Goal: Task Accomplishment & Management: Manage account settings

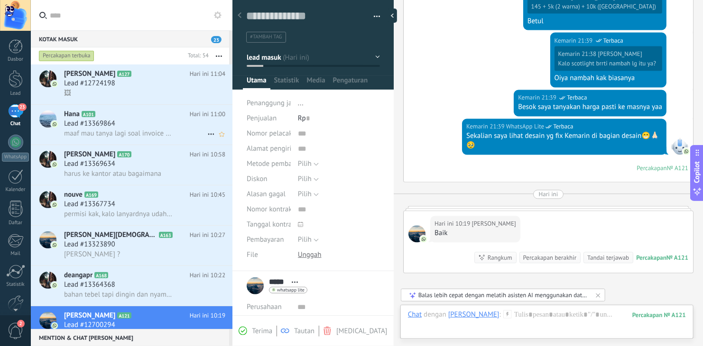
click at [174, 127] on div "Lead #13369864" at bounding box center [144, 123] width 161 height 9
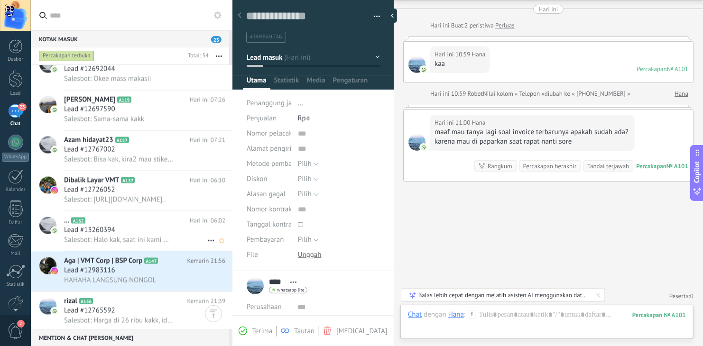
scroll to position [735, 0]
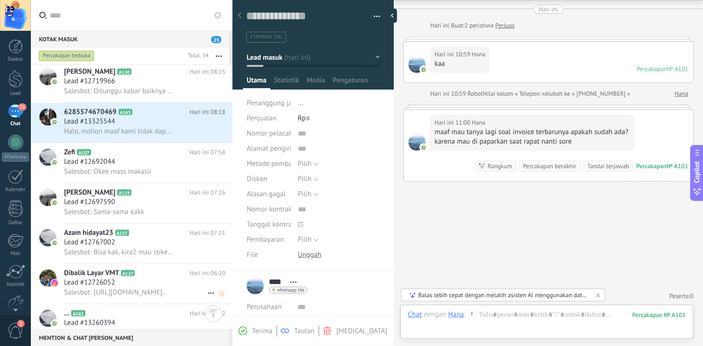
click at [167, 284] on div "Lead #12726052" at bounding box center [144, 282] width 161 height 9
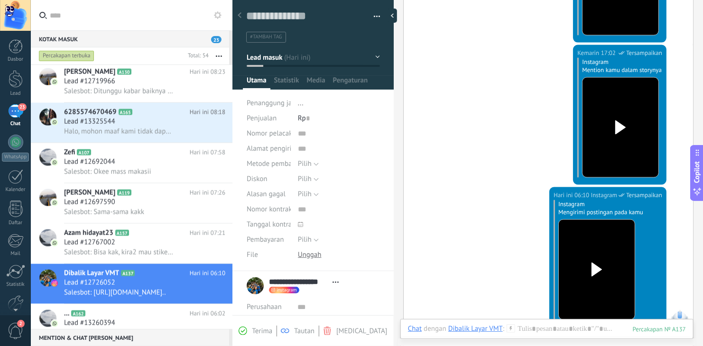
scroll to position [540, 0]
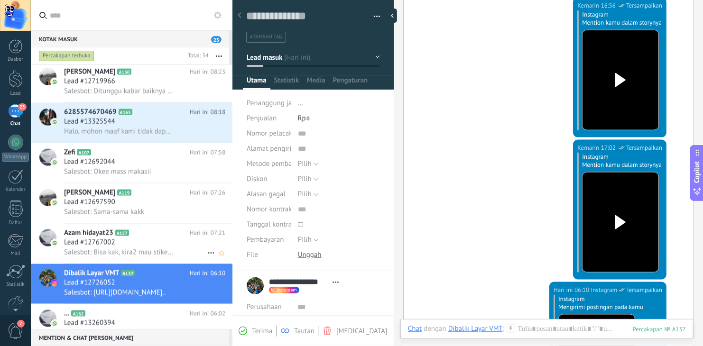
click at [142, 254] on span "Salesbot: Bisa kak, kira2 mau stiker satuan atau per a5 atau Per a6 kak?" at bounding box center [118, 252] width 109 height 9
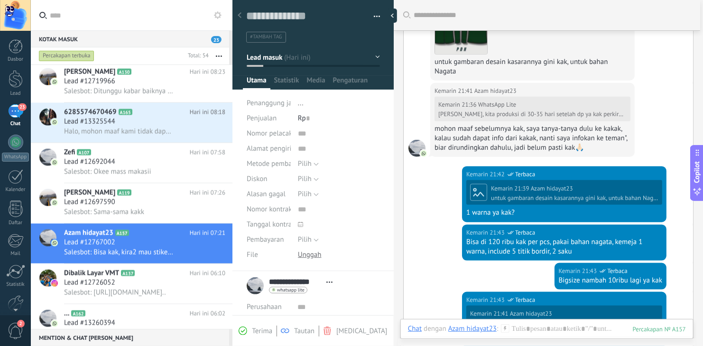
scroll to position [392, 0]
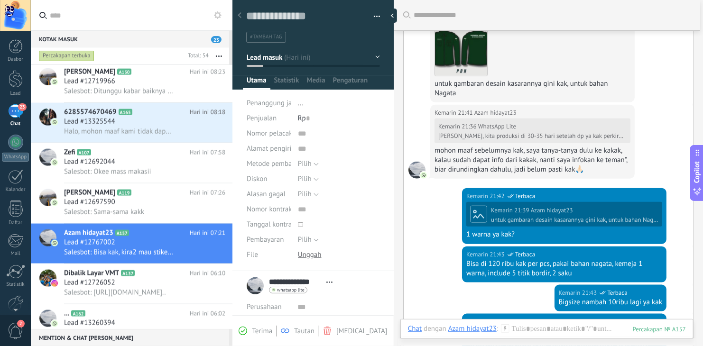
click at [533, 214] on span "Azam hidayat23" at bounding box center [551, 210] width 42 height 8
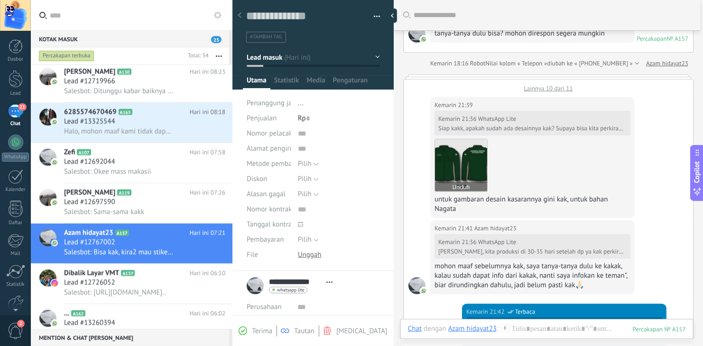
click at [474, 190] on img at bounding box center [461, 165] width 52 height 52
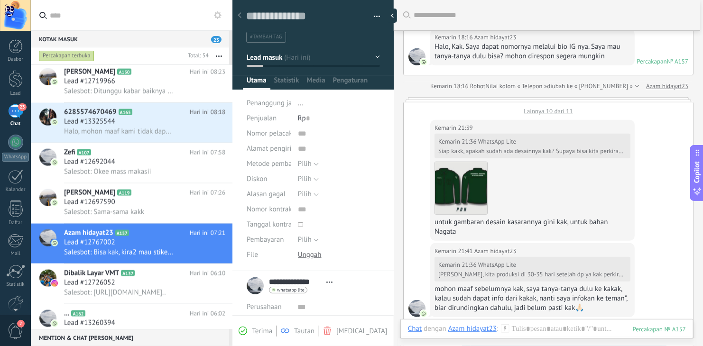
scroll to position [237, 0]
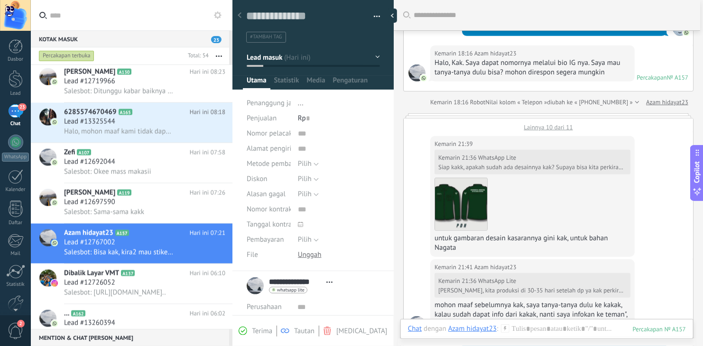
click at [485, 106] on span "Robot" at bounding box center [477, 102] width 15 height 8
click at [504, 107] on span "Nilai kolom « Telepon »" at bounding box center [516, 102] width 62 height 9
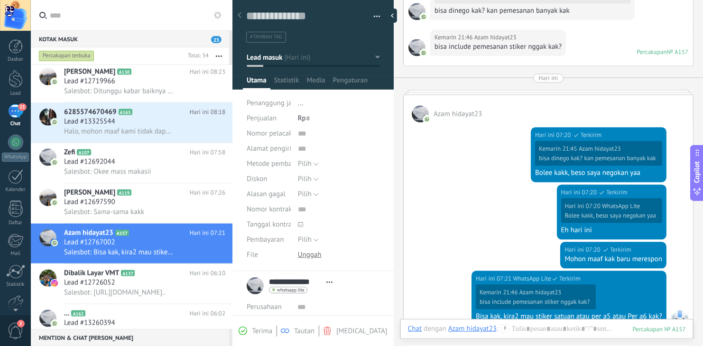
scroll to position [853, 0]
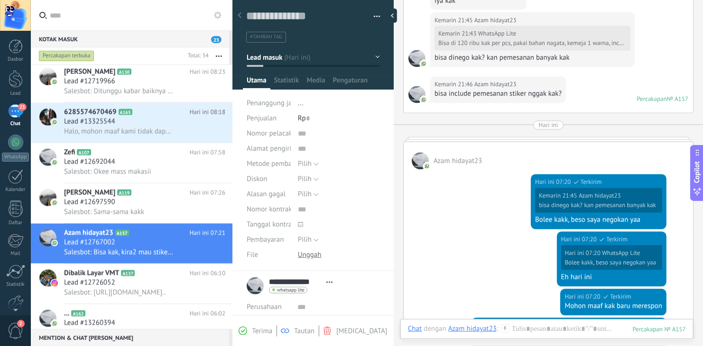
click at [542, 130] on div "Hari ini" at bounding box center [548, 125] width 19 height 9
click at [560, 142] on div at bounding box center [548, 139] width 290 height 5
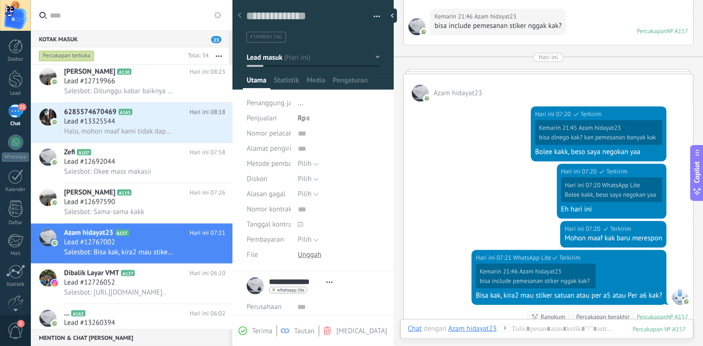
scroll to position [948, 0]
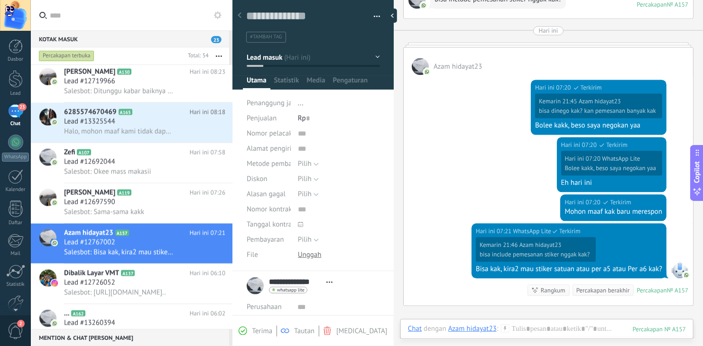
drag, startPoint x: 462, startPoint y: 157, endPoint x: 460, endPoint y: 143, distance: 13.9
click at [462, 155] on div "Hari ini 07:20 WhatsApp Lite Terkirim Hari ini 07:20 WhatsApp Lite Bolee kakk, …" at bounding box center [547, 165] width 289 height 57
drag, startPoint x: 458, startPoint y: 137, endPoint x: 460, endPoint y: 178, distance: 40.8
click at [460, 178] on div "Hari ini 07:20 WhatsApp Lite Terkirim Kemarin 21:45 Azam hidayat23 bisa dinego …" at bounding box center [547, 190] width 289 height 230
click at [483, 115] on div "Hari ini 07:20 WhatsApp Lite Terkirim Kemarin 21:45 Azam hidayat23 bisa dinego …" at bounding box center [547, 106] width 289 height 62
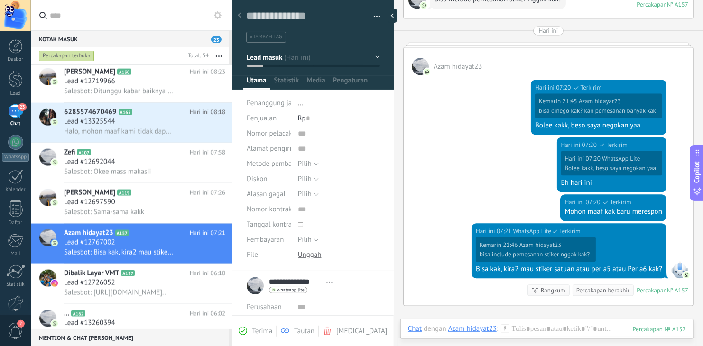
click at [587, 92] on span "Terkirim" at bounding box center [590, 87] width 21 height 9
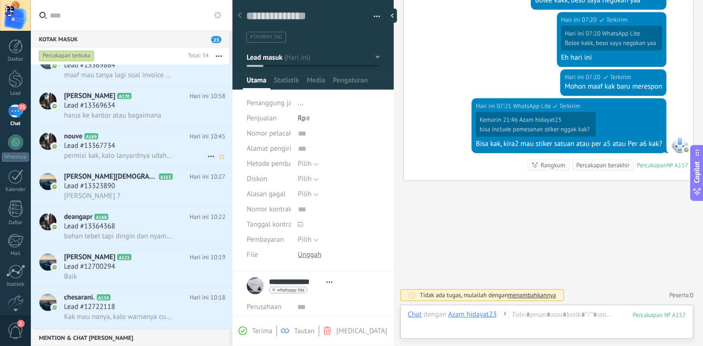
scroll to position [0, 0]
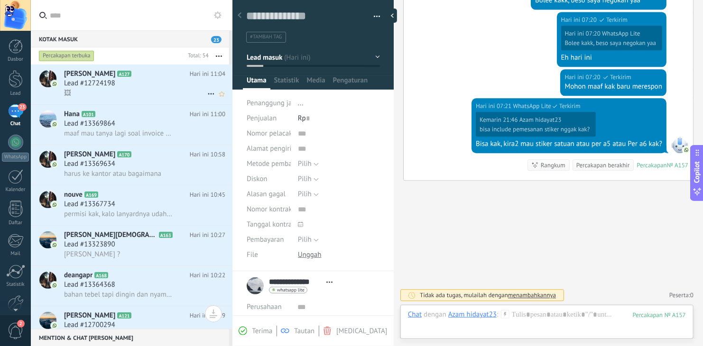
click at [167, 87] on div "Lead #12724198" at bounding box center [144, 83] width 161 height 9
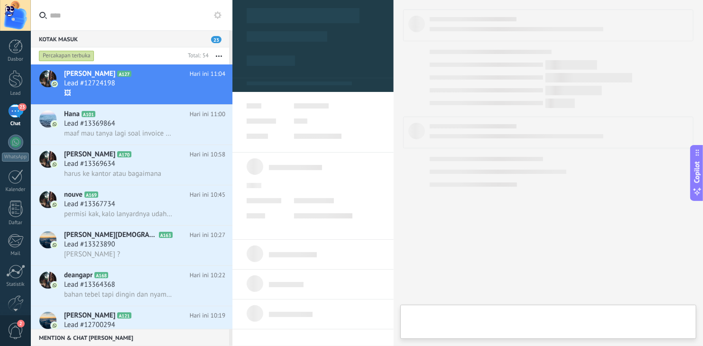
type textarea "**********"
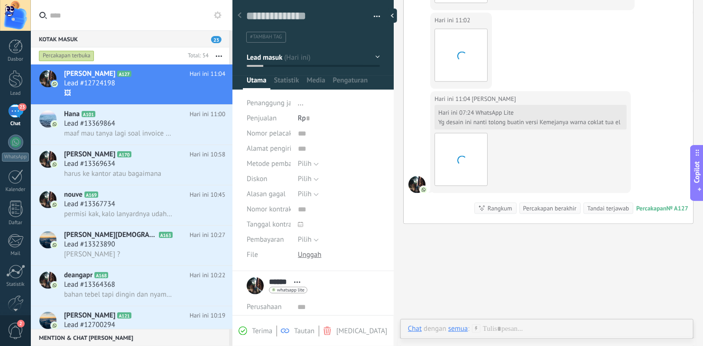
scroll to position [1003, 0]
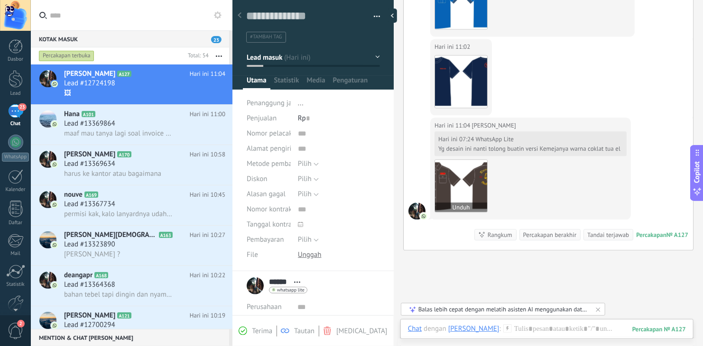
click at [475, 212] on img at bounding box center [461, 186] width 52 height 52
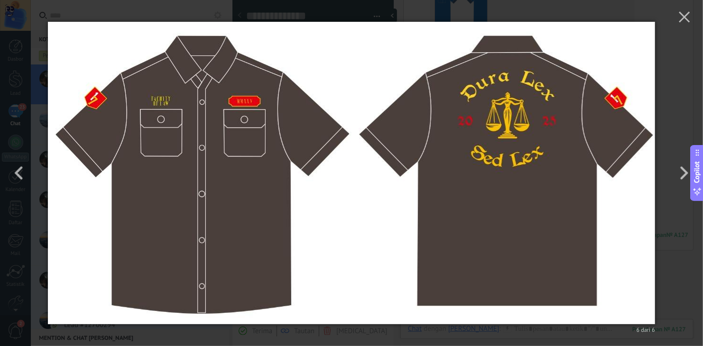
click at [683, 256] on div "6 dari 6" at bounding box center [351, 173] width 703 height 346
